Goal: Task Accomplishment & Management: Complete application form

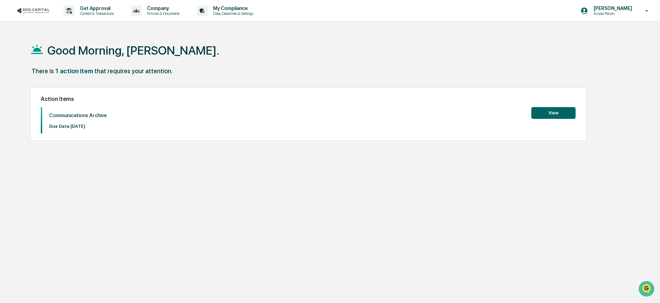
click at [552, 119] on div "Communications Archive Due Date: [DATE] View" at bounding box center [308, 120] width 534 height 26
click at [550, 112] on button "View" at bounding box center [553, 113] width 44 height 12
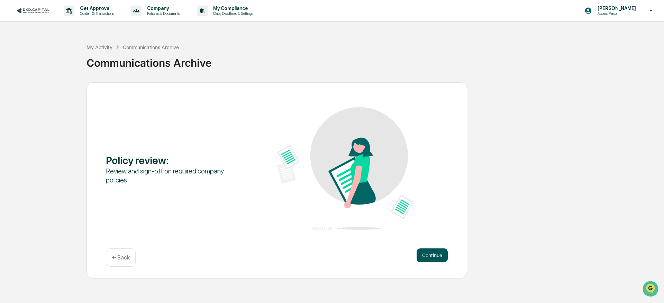
click at [428, 258] on button "Continue" at bounding box center [431, 256] width 31 height 14
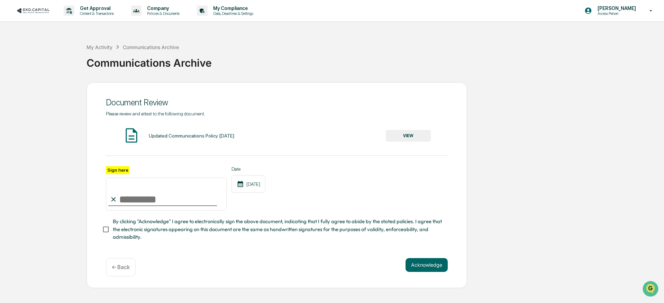
click at [408, 137] on button "VIEW" at bounding box center [408, 136] width 45 height 12
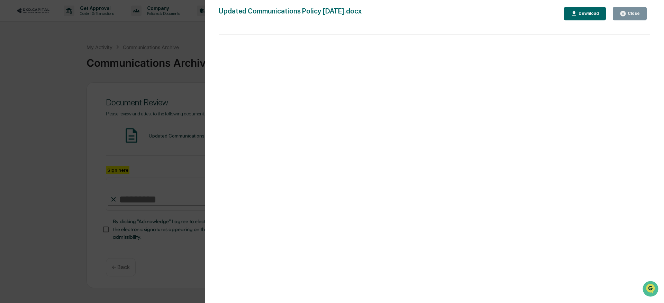
click at [630, 14] on div "Close" at bounding box center [632, 13] width 13 height 5
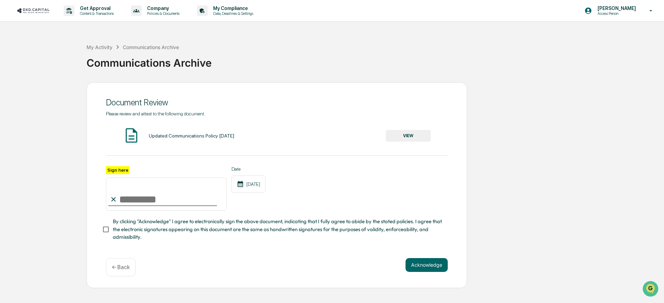
click at [136, 200] on input "Sign here" at bounding box center [166, 194] width 121 height 33
type input "**********"
click at [99, 223] on div "**********" at bounding box center [276, 185] width 380 height 206
click at [410, 267] on button "Acknowledge" at bounding box center [426, 265] width 42 height 14
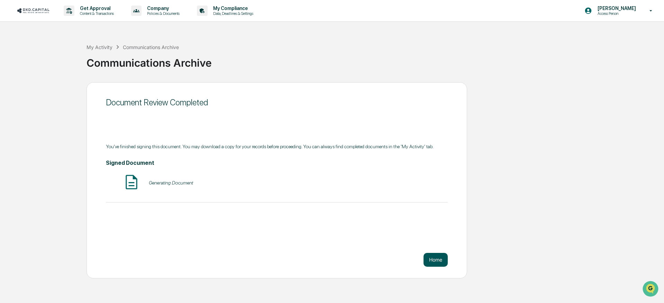
click at [438, 266] on button "Home" at bounding box center [435, 260] width 24 height 14
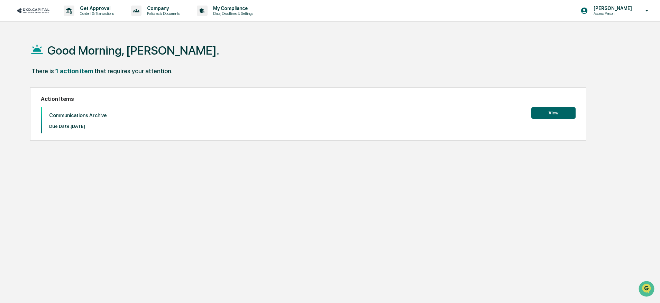
click at [556, 114] on button "View" at bounding box center [553, 113] width 44 height 12
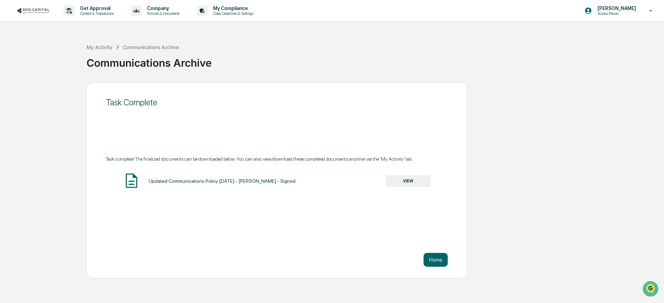
click at [405, 180] on button "VIEW" at bounding box center [408, 181] width 45 height 12
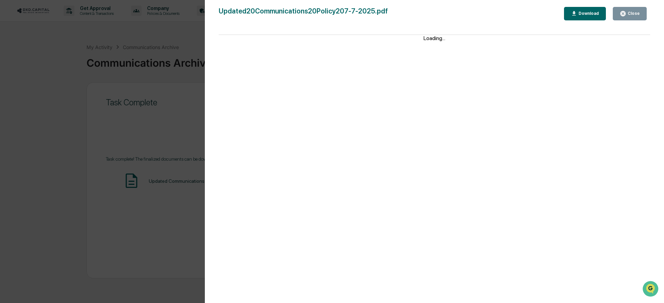
click at [576, 11] on icon "button" at bounding box center [574, 13] width 4 height 4
click at [634, 13] on div "Close" at bounding box center [632, 13] width 13 height 5
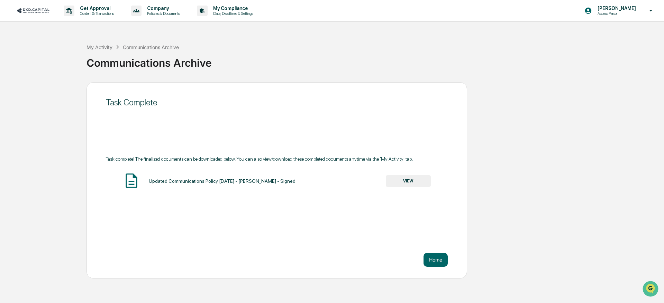
click at [263, 180] on div "Updated Communications Policy [DATE] - [PERSON_NAME] - Signed" at bounding box center [222, 181] width 147 height 6
click at [433, 260] on button "Home" at bounding box center [435, 260] width 24 height 14
